Goal: Information Seeking & Learning: Compare options

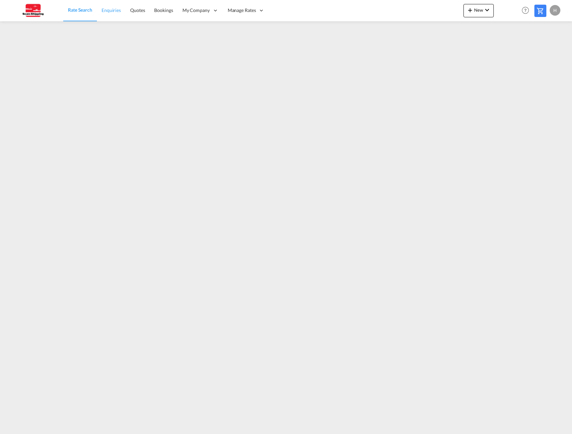
click at [110, 10] on span "Enquiries" at bounding box center [111, 10] width 19 height 6
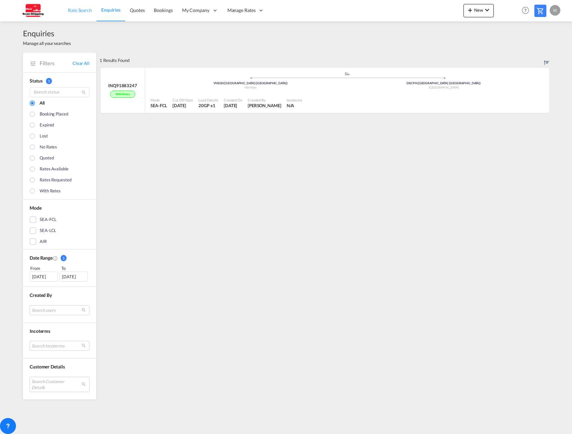
click at [74, 8] on span "Rate Search" at bounding box center [80, 10] width 24 height 6
